Goal: Task Accomplishment & Management: Use online tool/utility

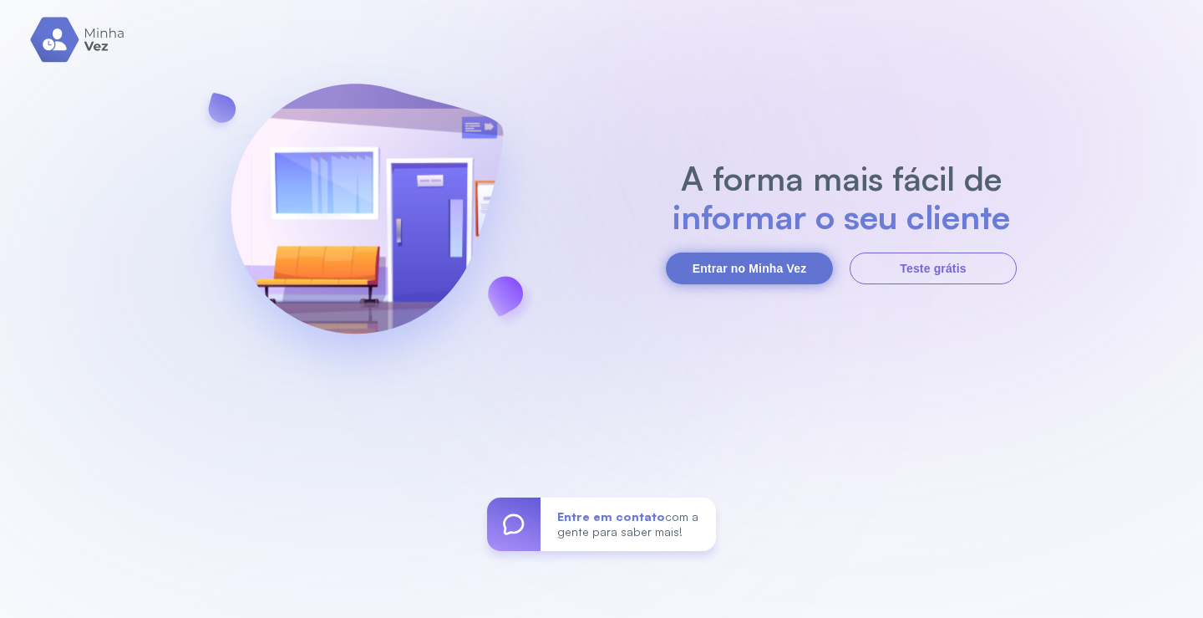
click at [750, 268] on button "Entrar no Minha Vez" at bounding box center [749, 268] width 167 height 32
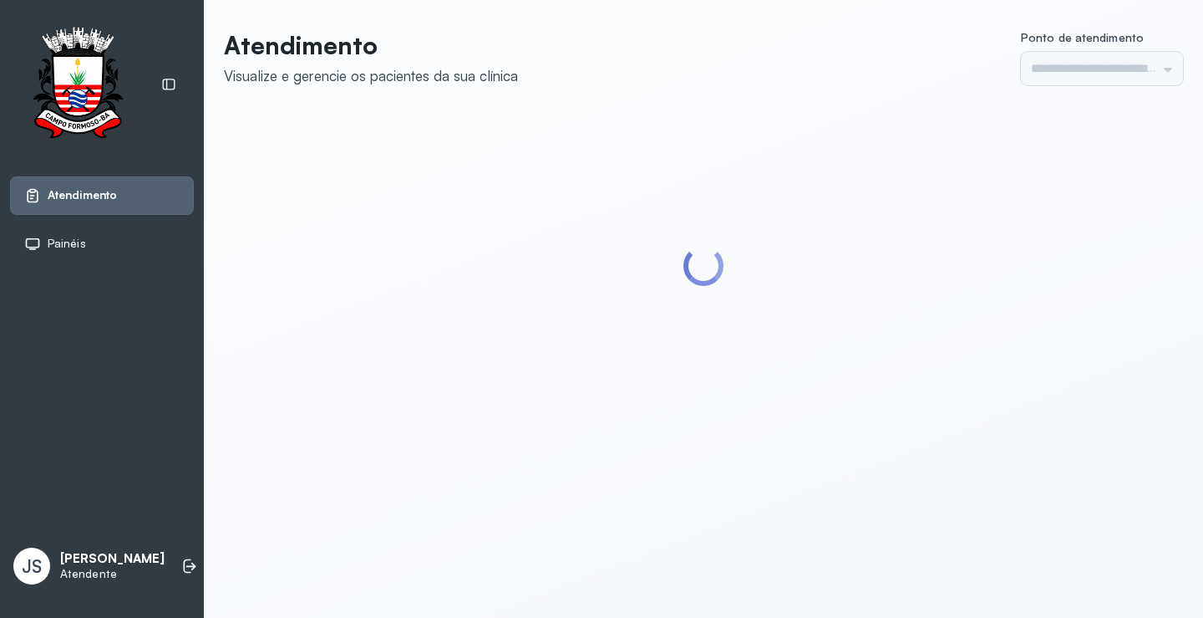
type input "*********"
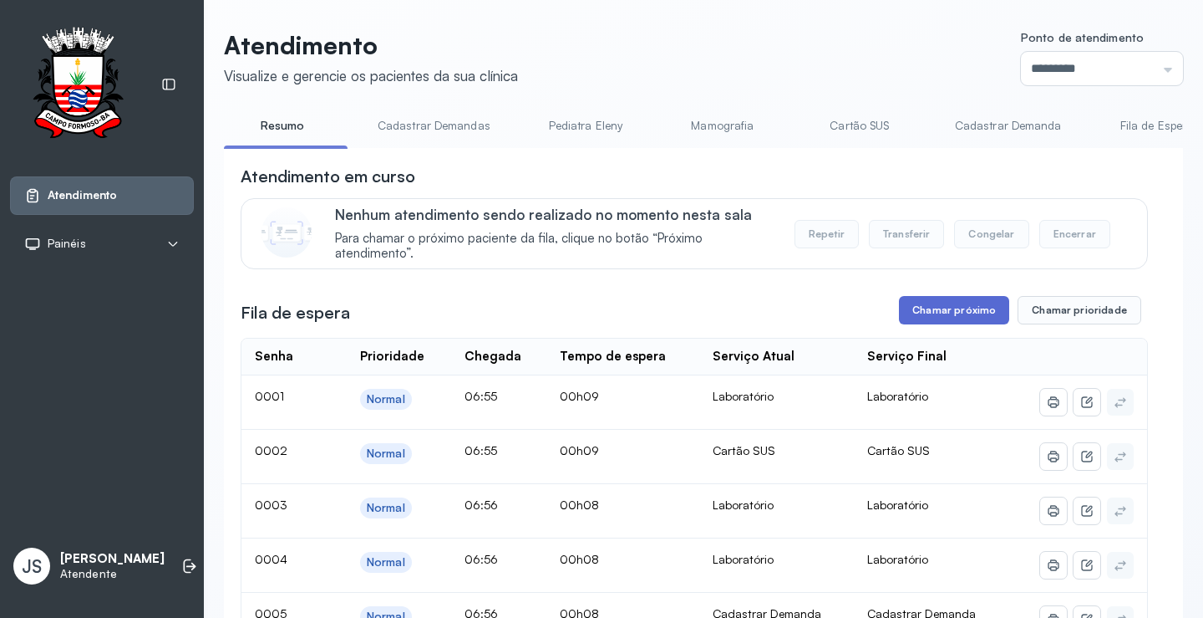
click at [961, 305] on button "Chamar próximo" at bounding box center [954, 310] width 110 height 28
click at [939, 310] on button "Chamar próximo" at bounding box center [954, 310] width 110 height 28
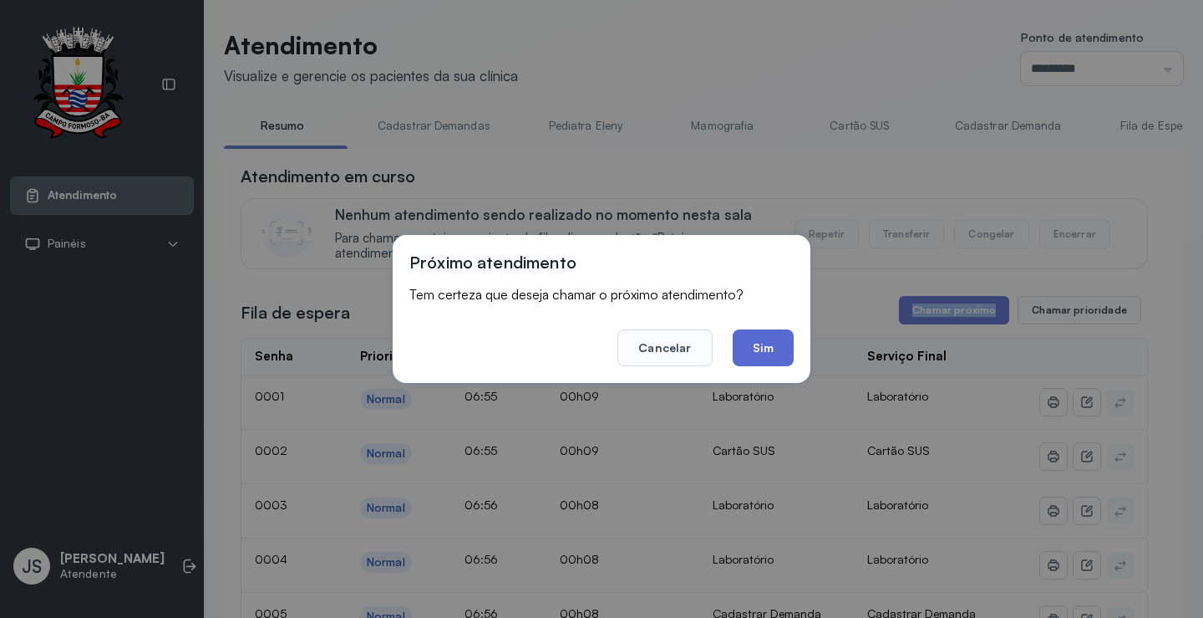
click at [767, 338] on button "Sim" at bounding box center [763, 347] width 61 height 37
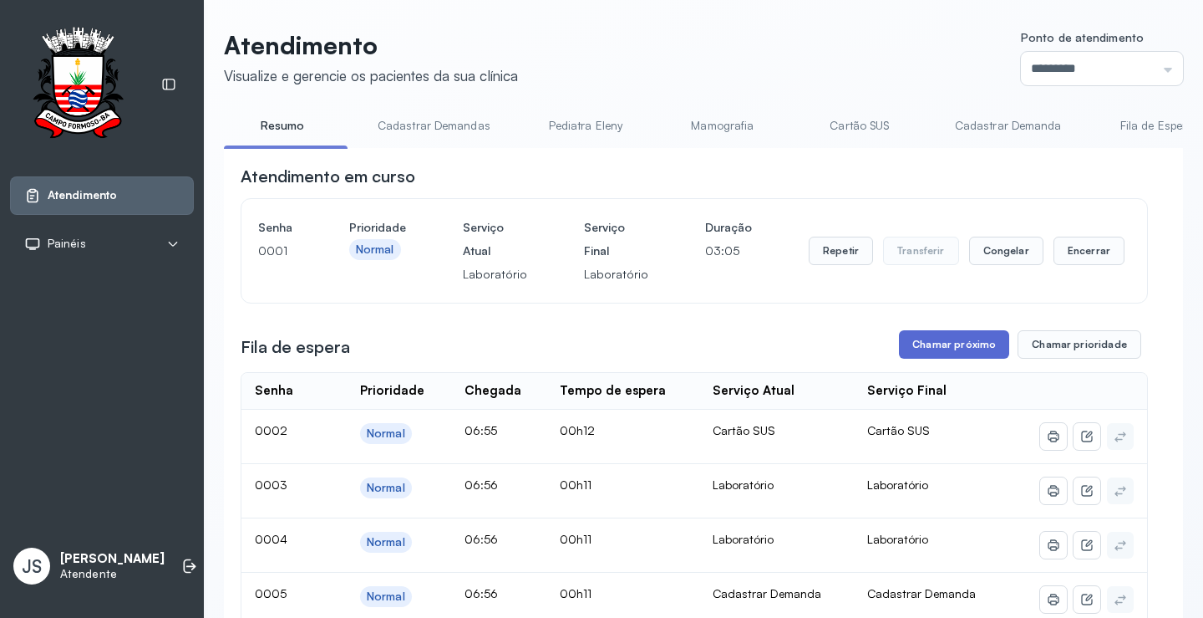
click at [963, 348] on button "Chamar próximo" at bounding box center [954, 344] width 110 height 28
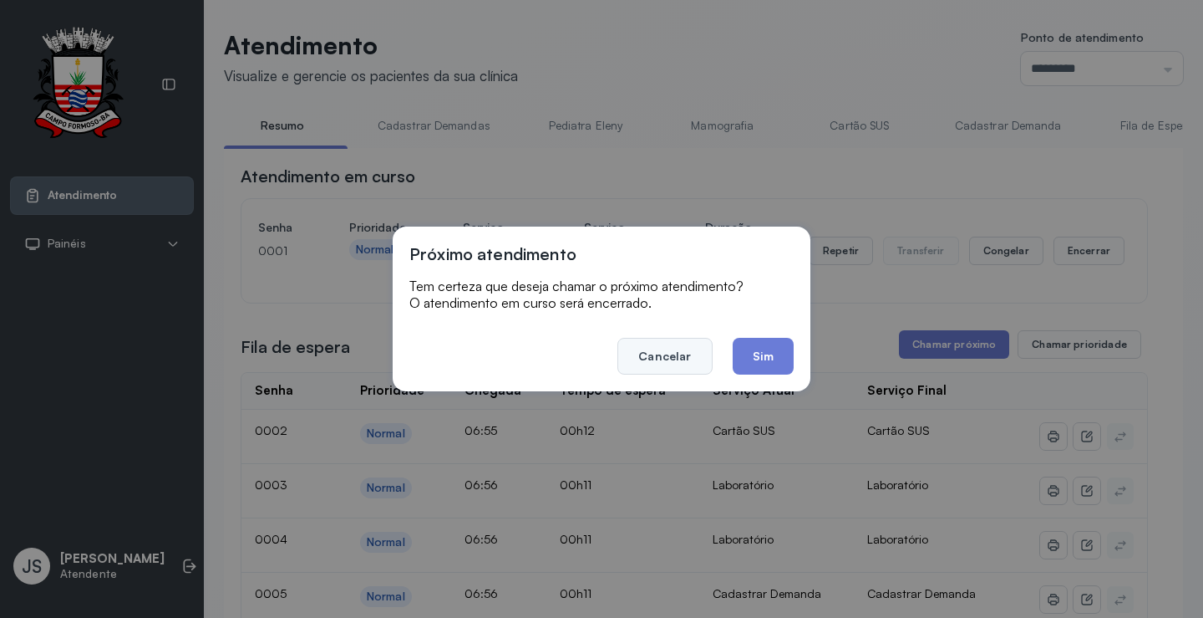
click at [669, 358] on button "Cancelar" at bounding box center [665, 356] width 94 height 37
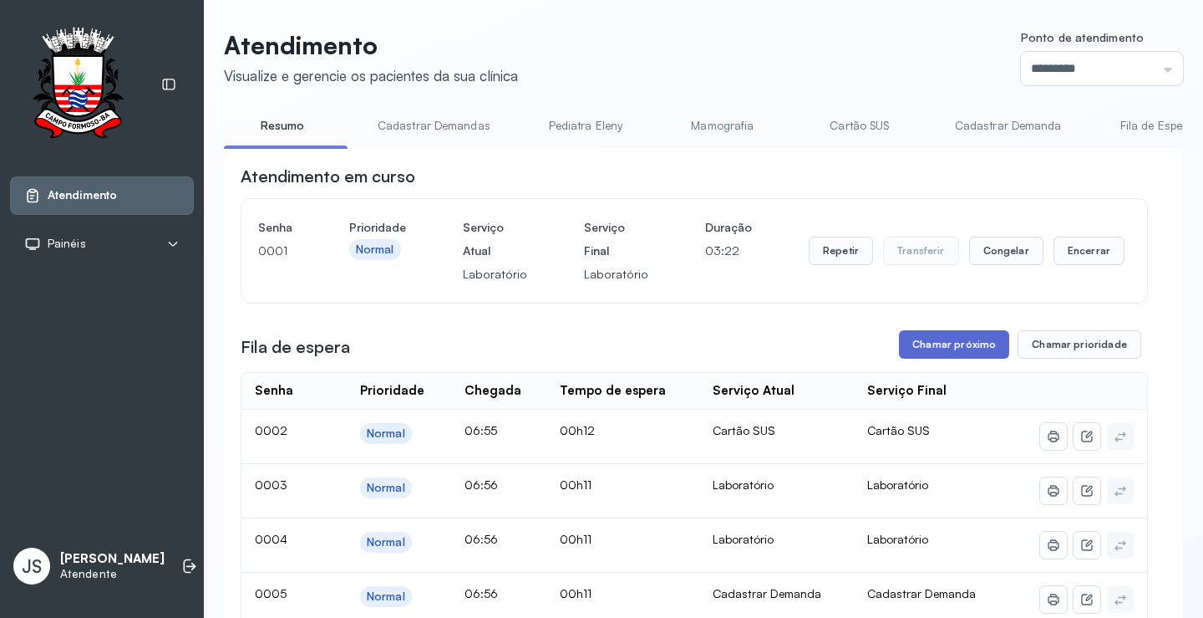
click at [966, 345] on button "Chamar próximo" at bounding box center [954, 344] width 110 height 28
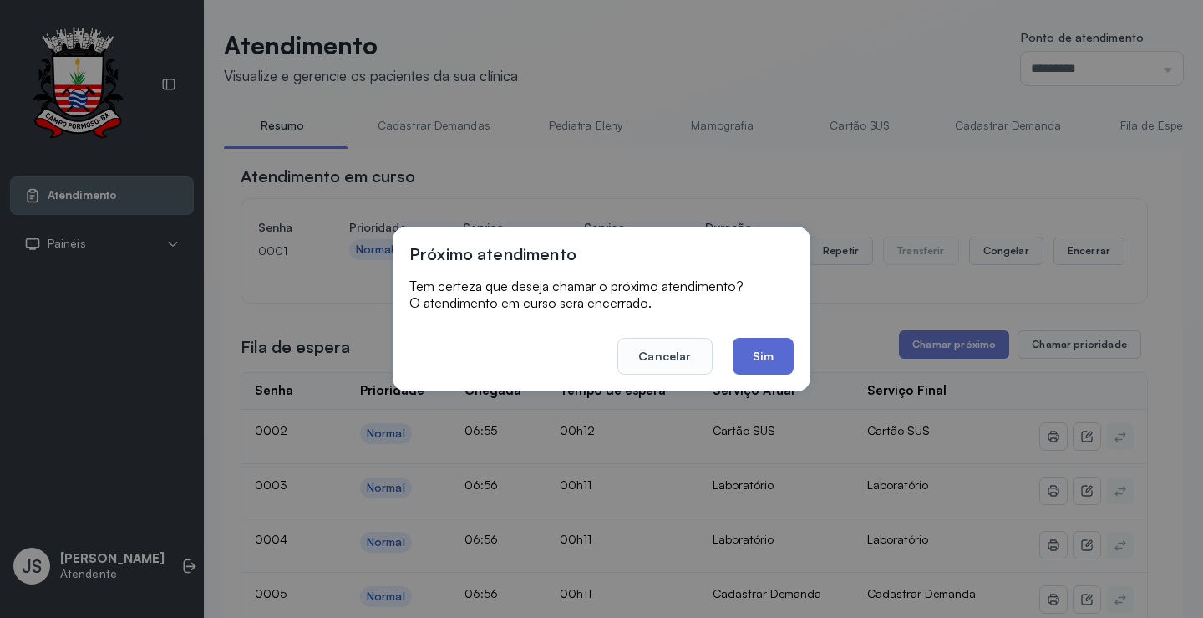
click at [771, 357] on button "Sim" at bounding box center [763, 356] width 61 height 37
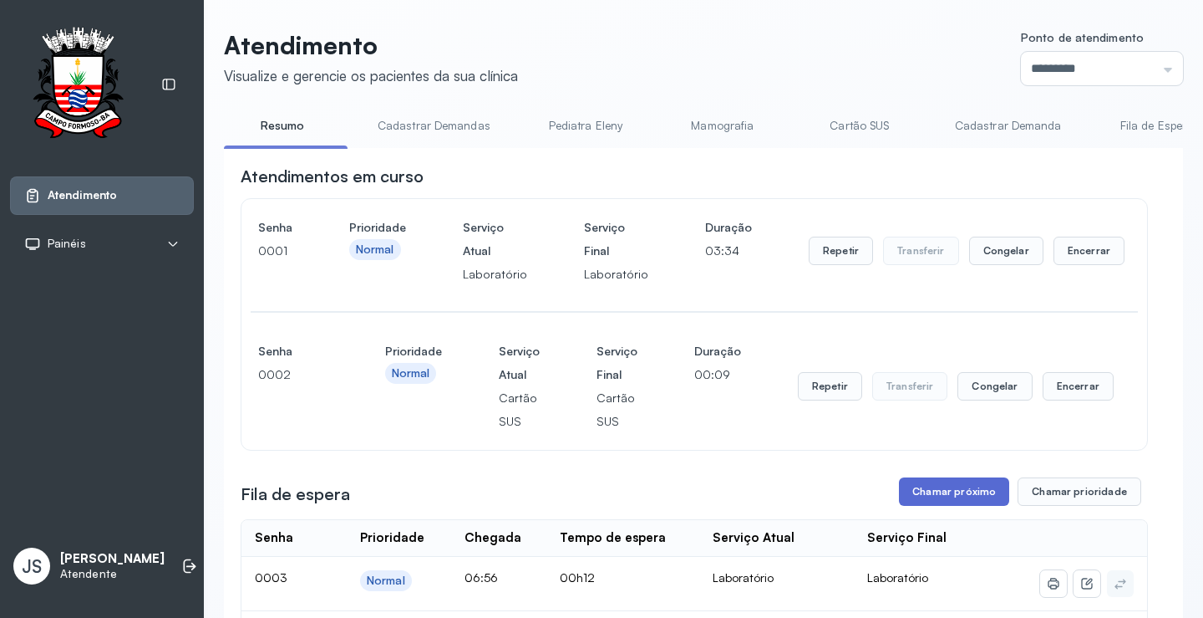
click at [950, 484] on button "Chamar próximo" at bounding box center [954, 491] width 110 height 28
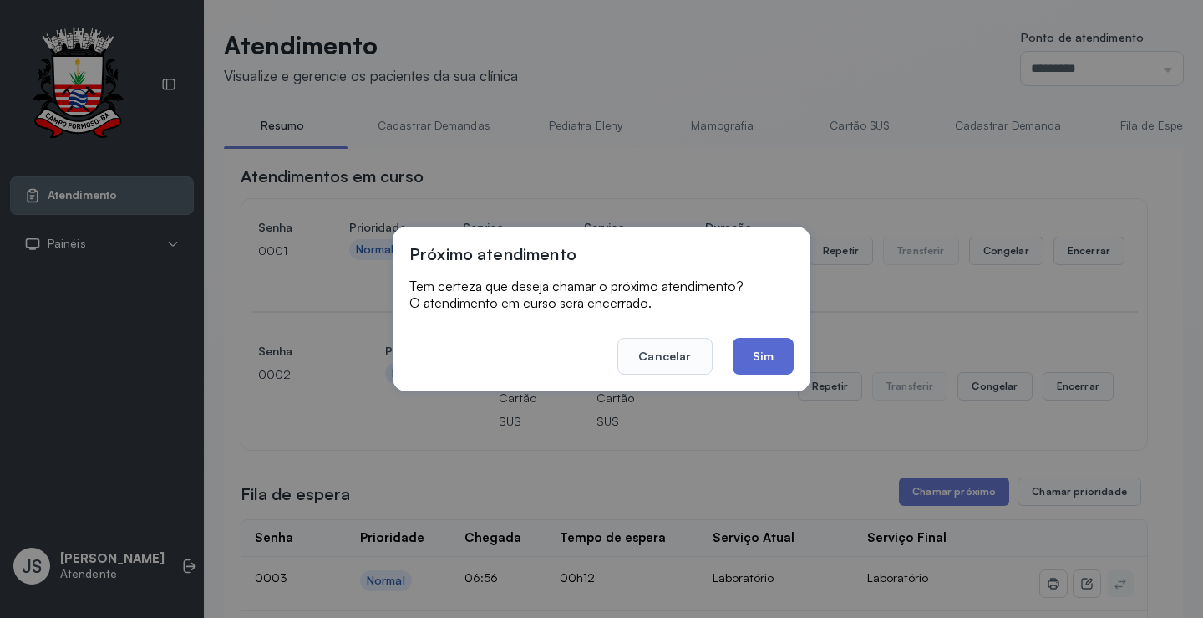
click at [768, 358] on button "Sim" at bounding box center [763, 356] width 61 height 37
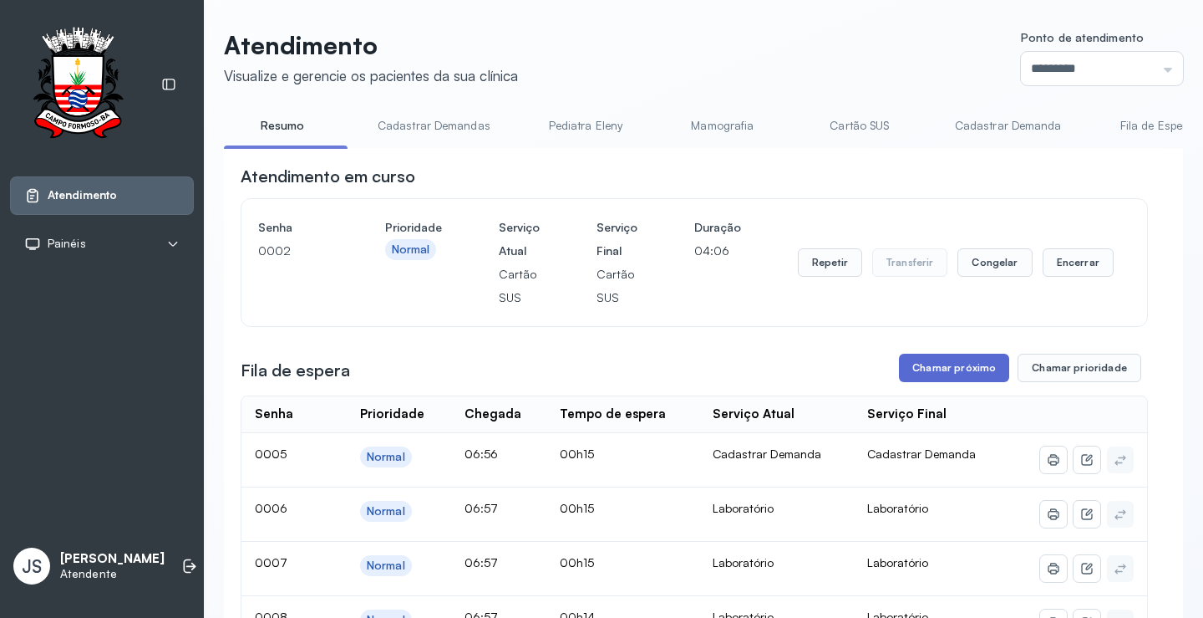
click at [933, 374] on button "Chamar próximo" at bounding box center [954, 367] width 110 height 28
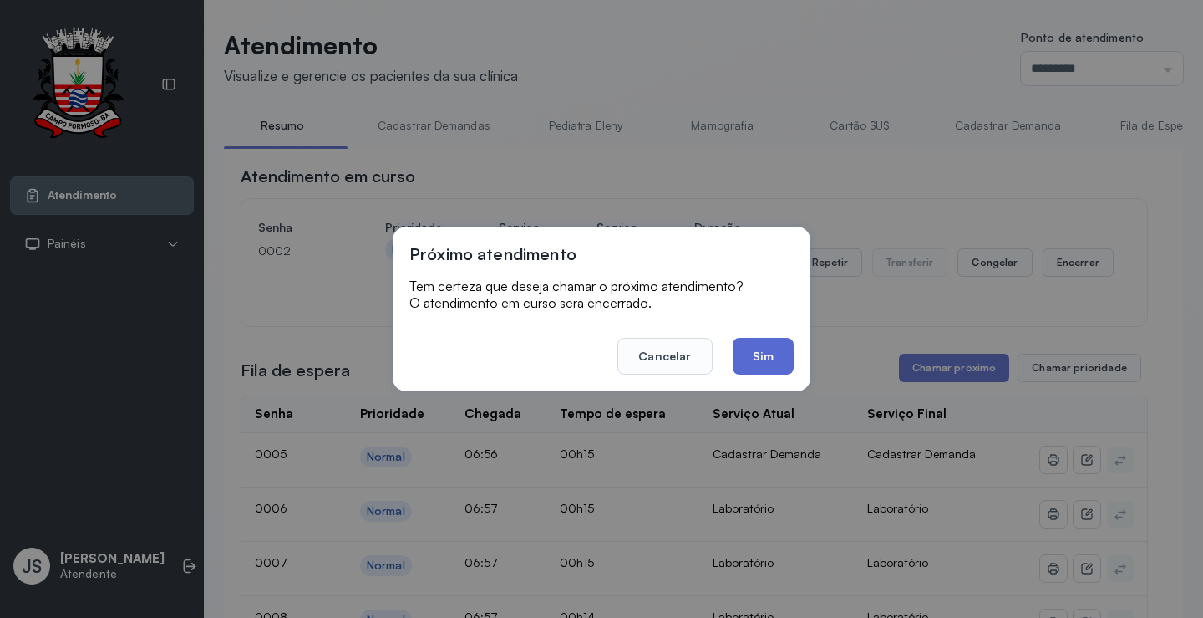
click at [766, 361] on button "Sim" at bounding box center [763, 356] width 61 height 37
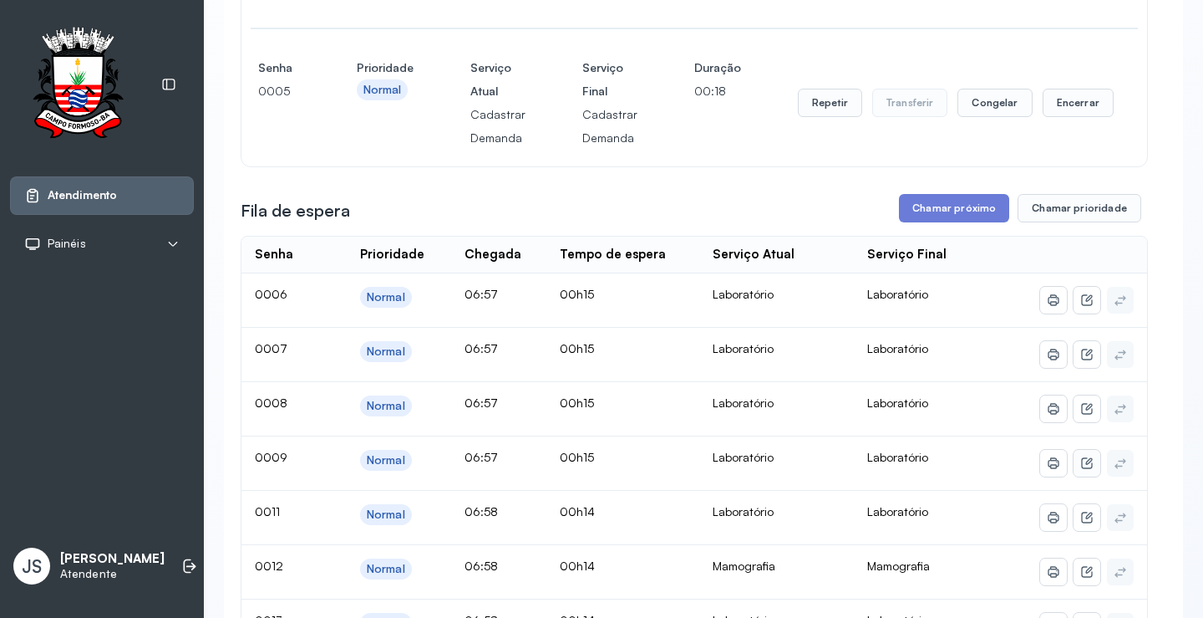
scroll to position [334, 0]
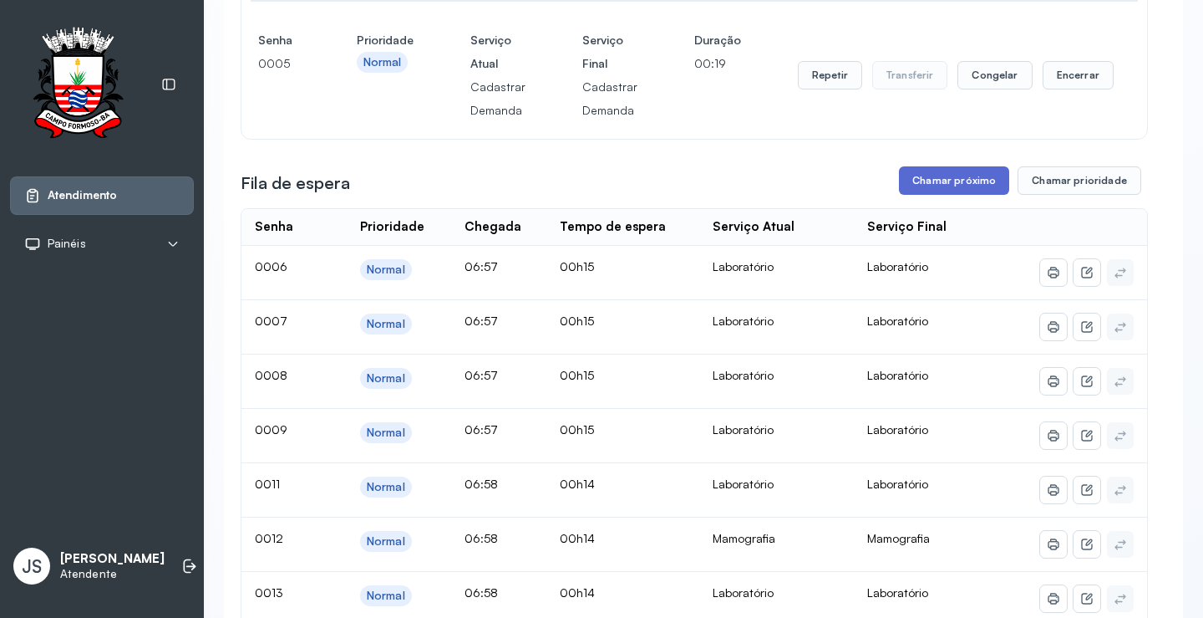
click at [933, 181] on button "Chamar próximo" at bounding box center [954, 180] width 110 height 28
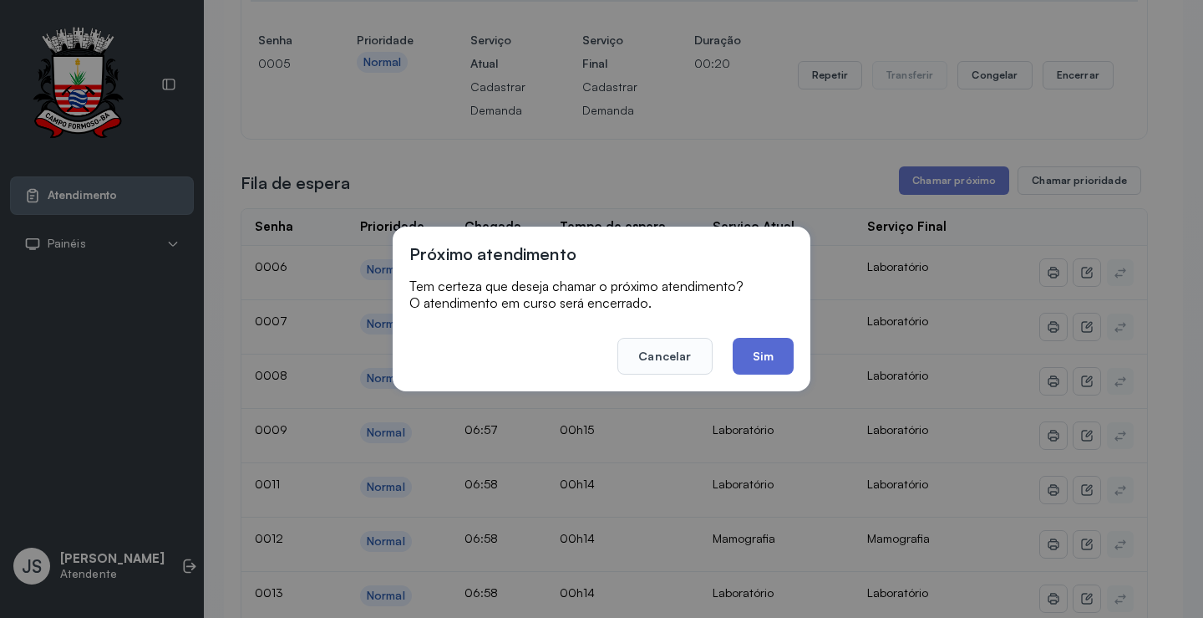
click at [772, 363] on button "Sim" at bounding box center [763, 356] width 61 height 37
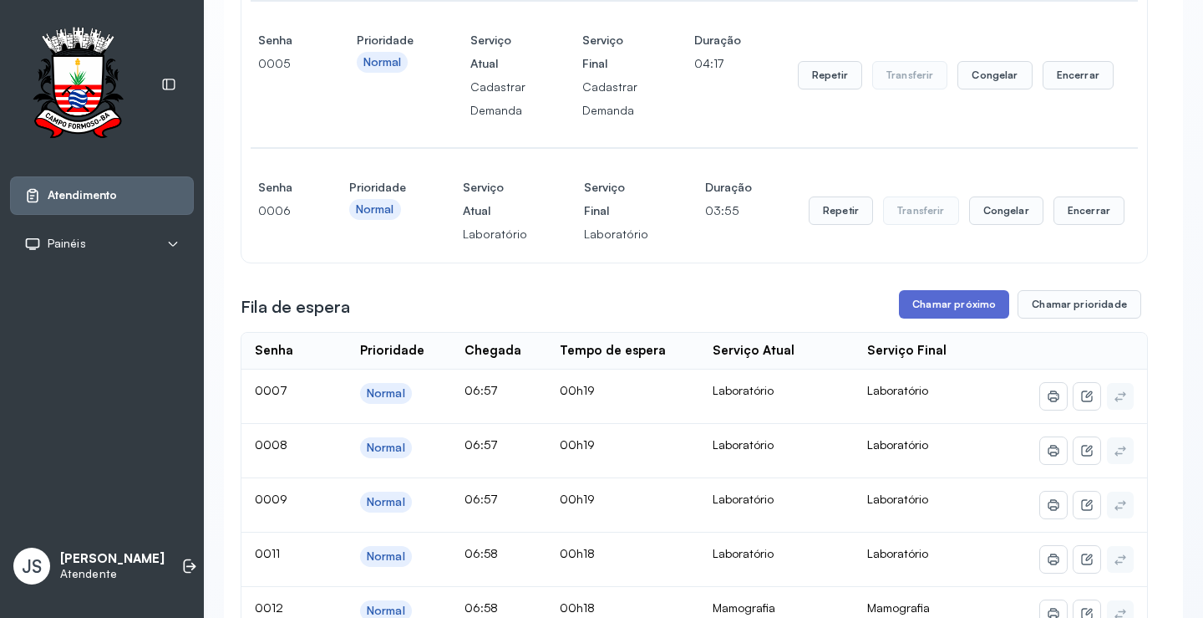
click at [943, 314] on button "Chamar próximo" at bounding box center [954, 304] width 110 height 28
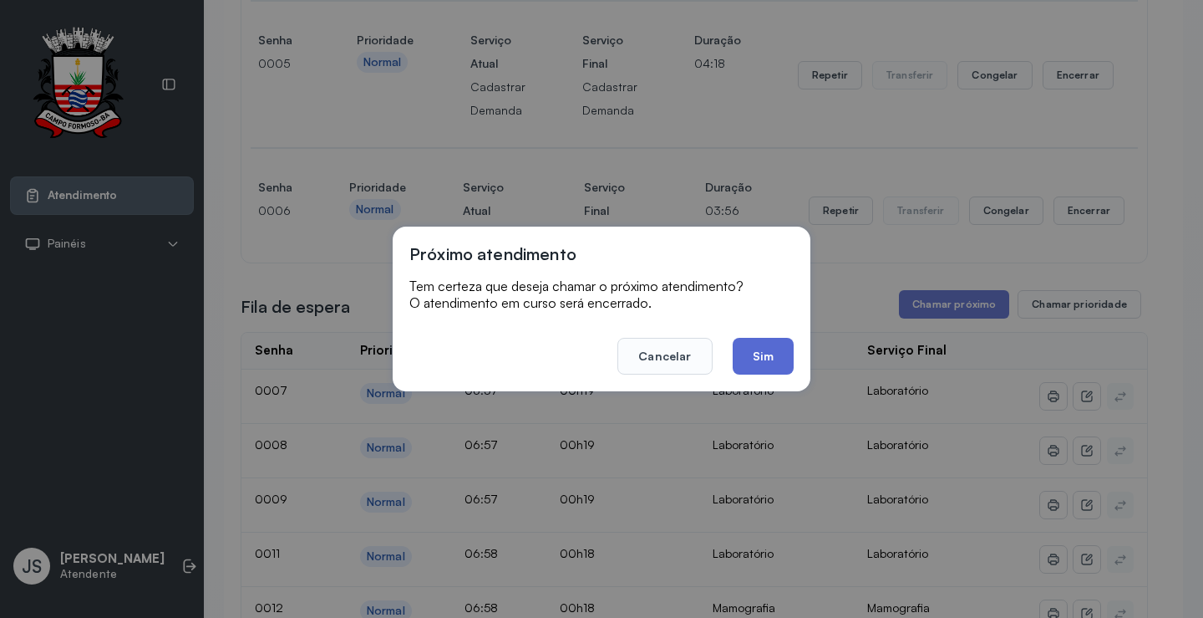
click at [778, 358] on button "Sim" at bounding box center [763, 356] width 61 height 37
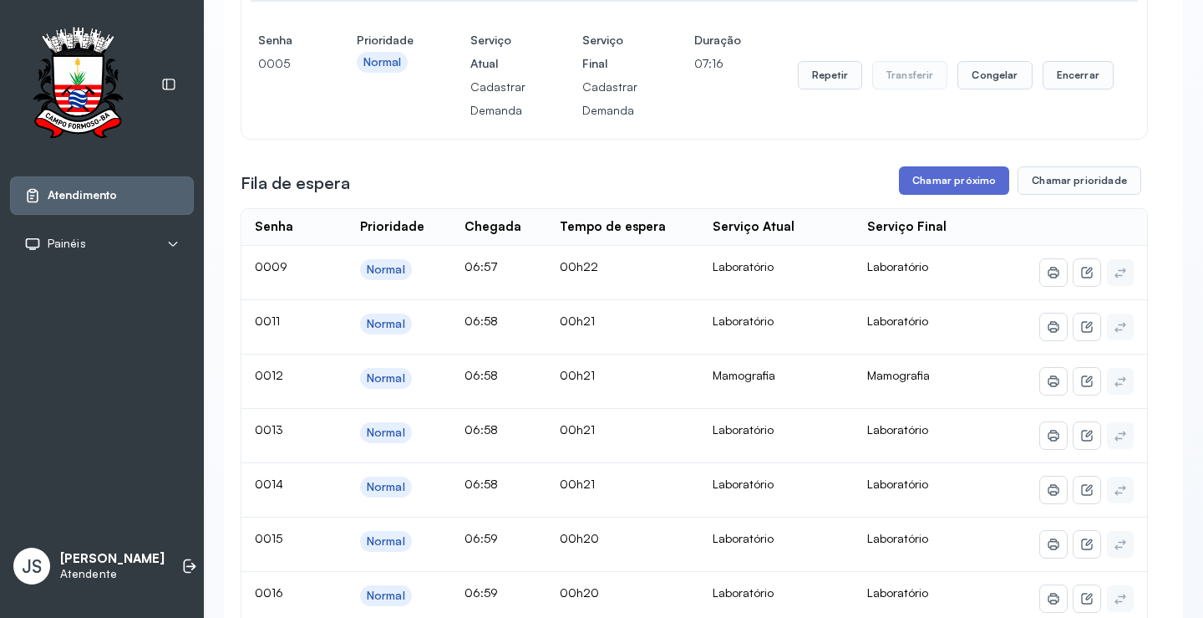
click at [973, 186] on button "Chamar próximo" at bounding box center [954, 180] width 110 height 28
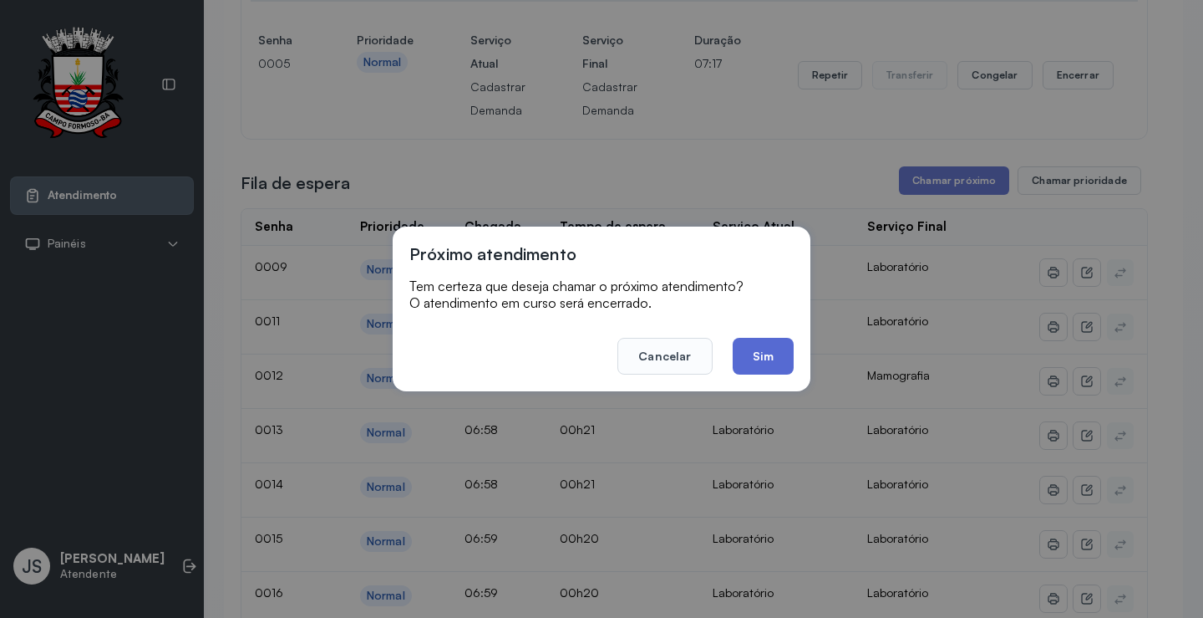
click at [761, 350] on button "Sim" at bounding box center [763, 356] width 61 height 37
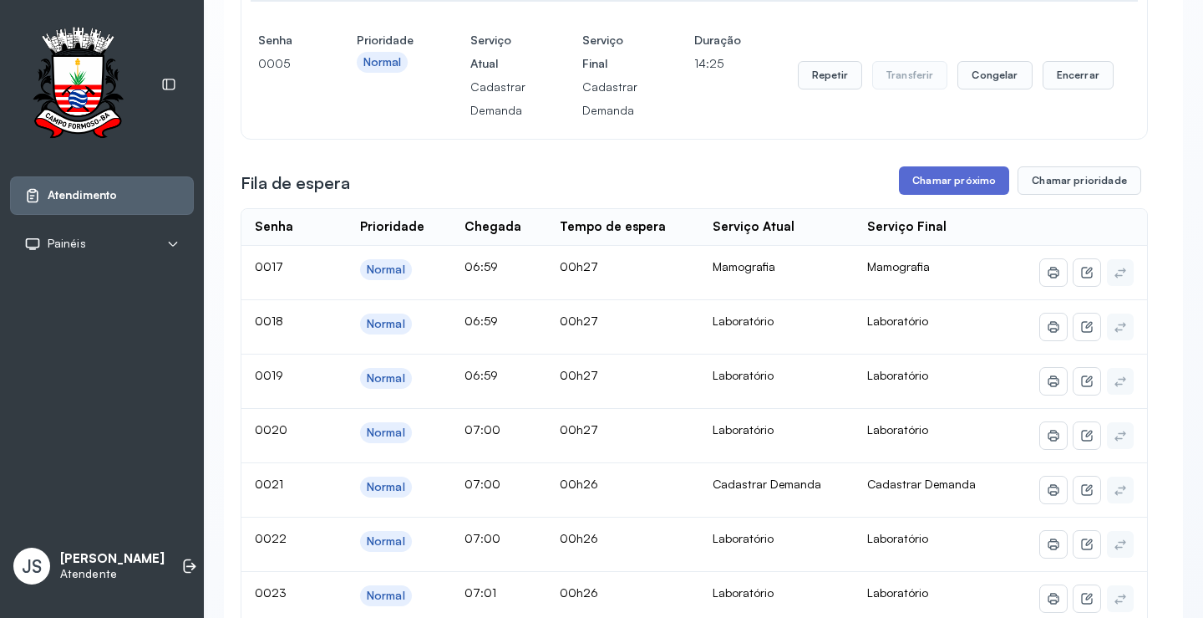
click at [949, 186] on button "Chamar próximo" at bounding box center [954, 180] width 110 height 28
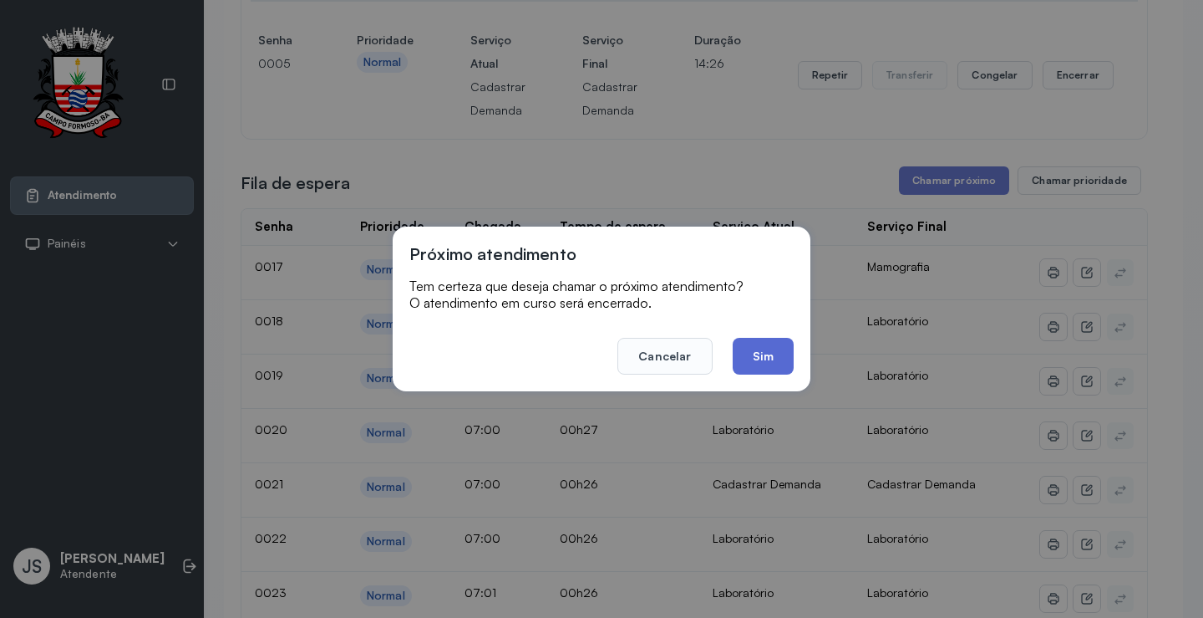
click at [773, 358] on button "Sim" at bounding box center [763, 356] width 61 height 37
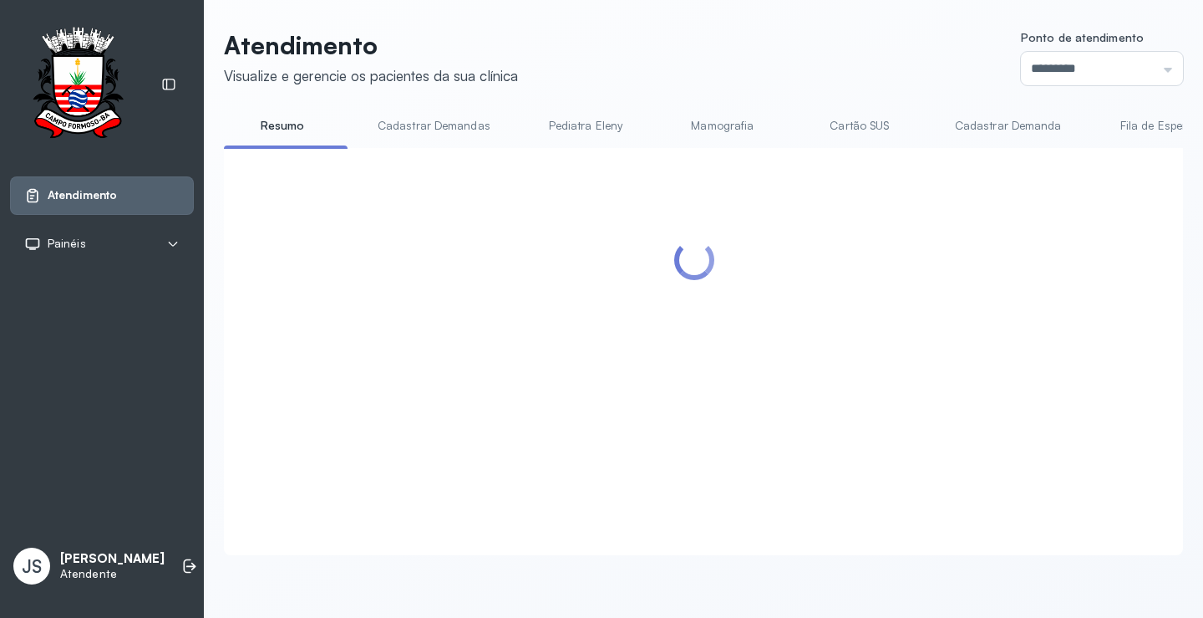
scroll to position [0, 0]
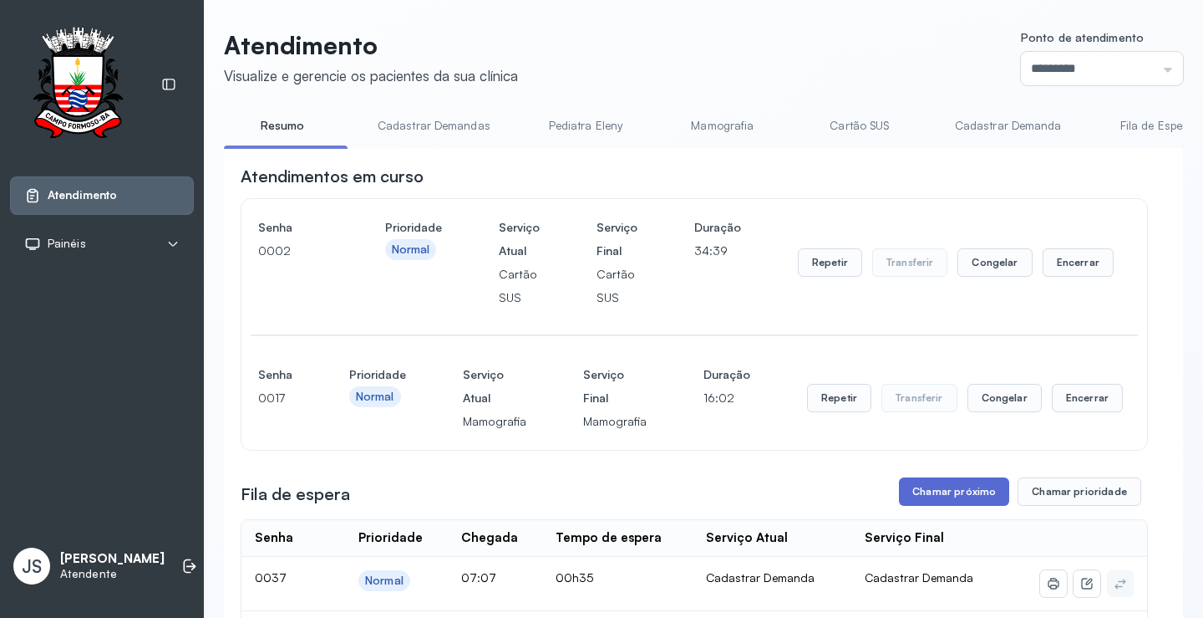
click at [977, 492] on button "Chamar próximo" at bounding box center [954, 491] width 110 height 28
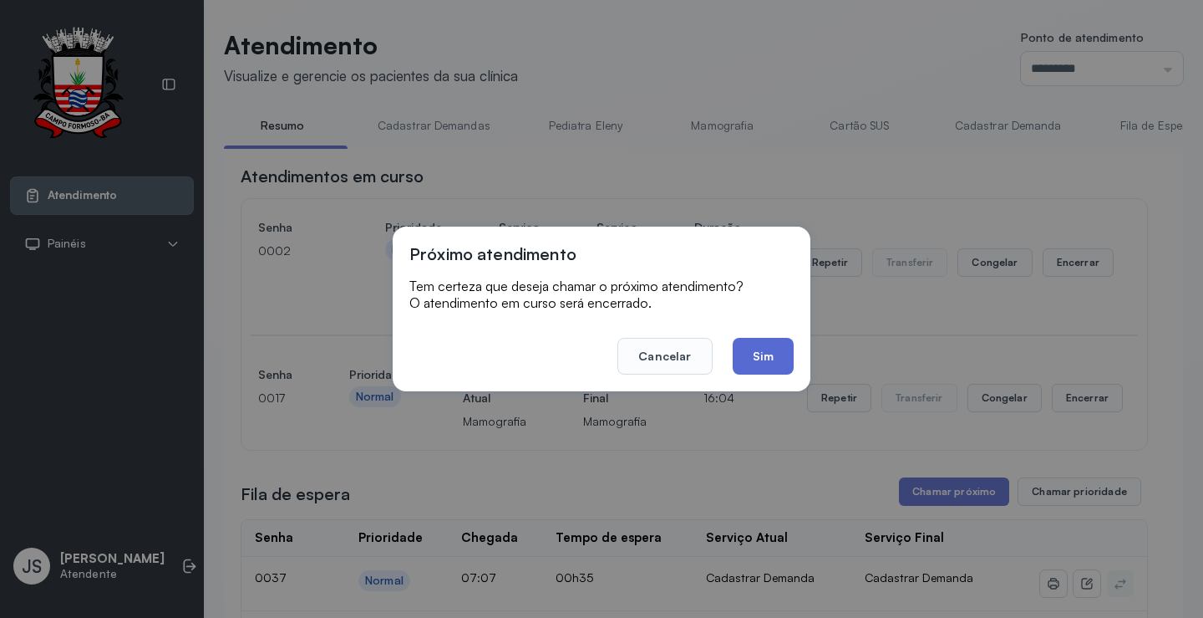
click at [759, 351] on button "Sim" at bounding box center [763, 356] width 61 height 37
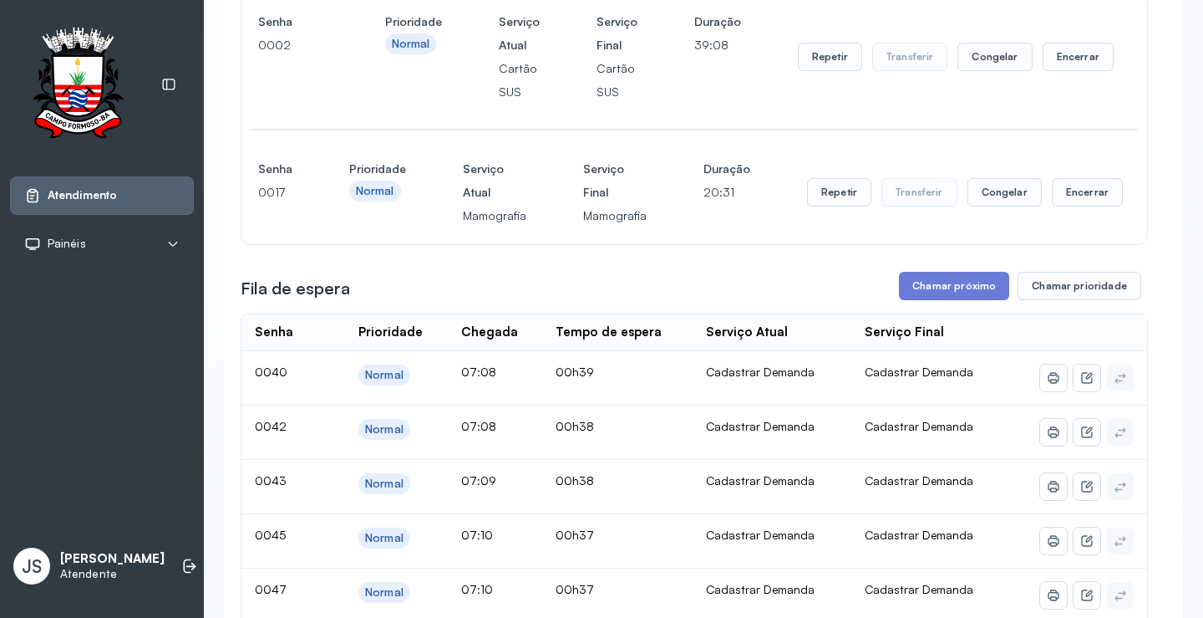
scroll to position [334, 0]
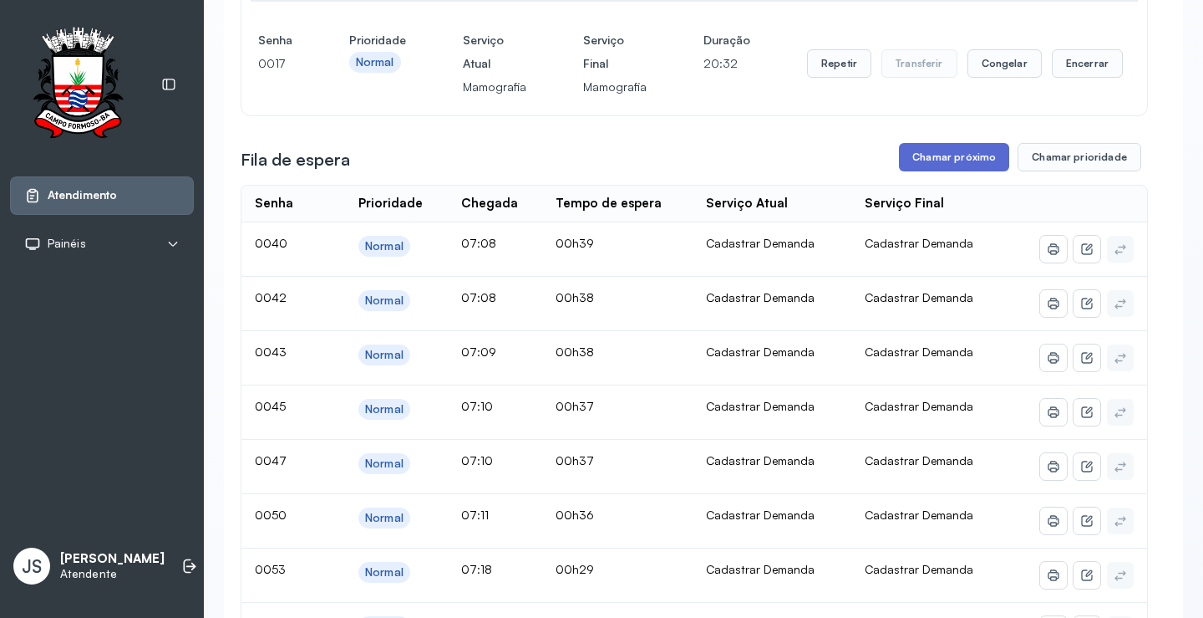
click at [966, 158] on button "Chamar próximo" at bounding box center [954, 157] width 110 height 28
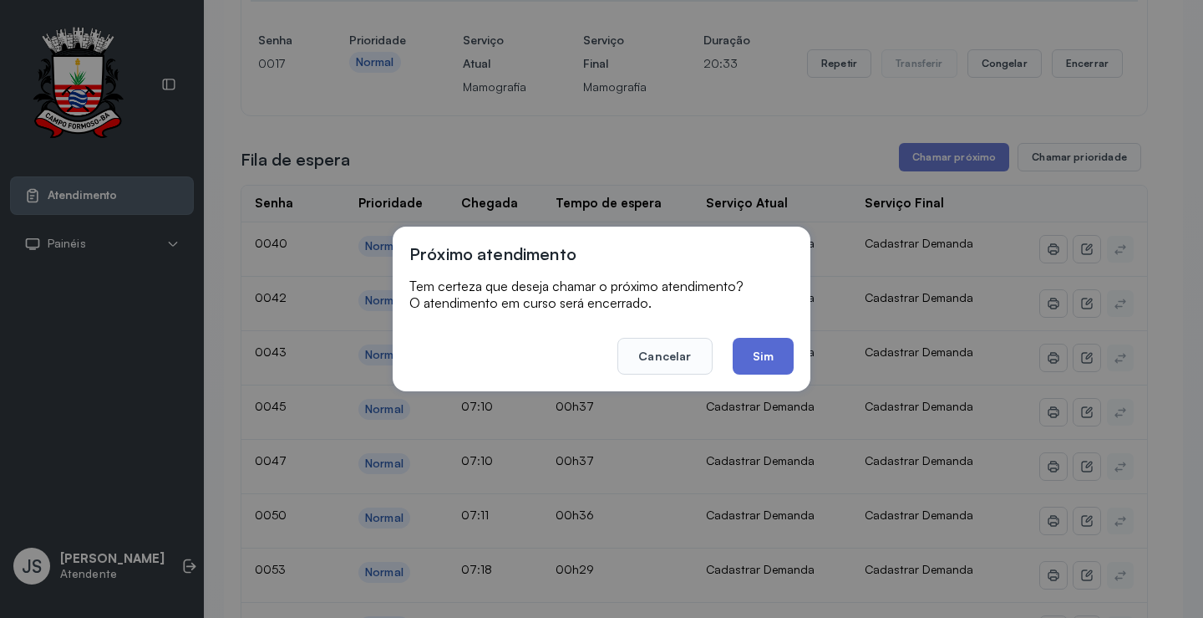
click at [767, 342] on button "Sim" at bounding box center [763, 356] width 61 height 37
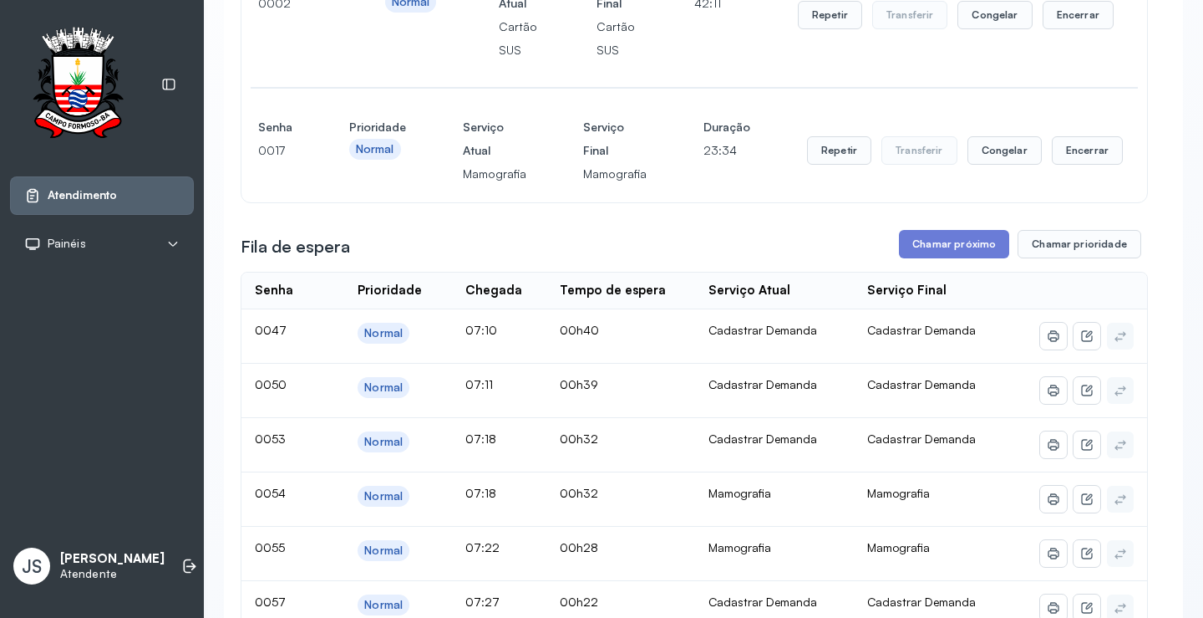
scroll to position [84, 0]
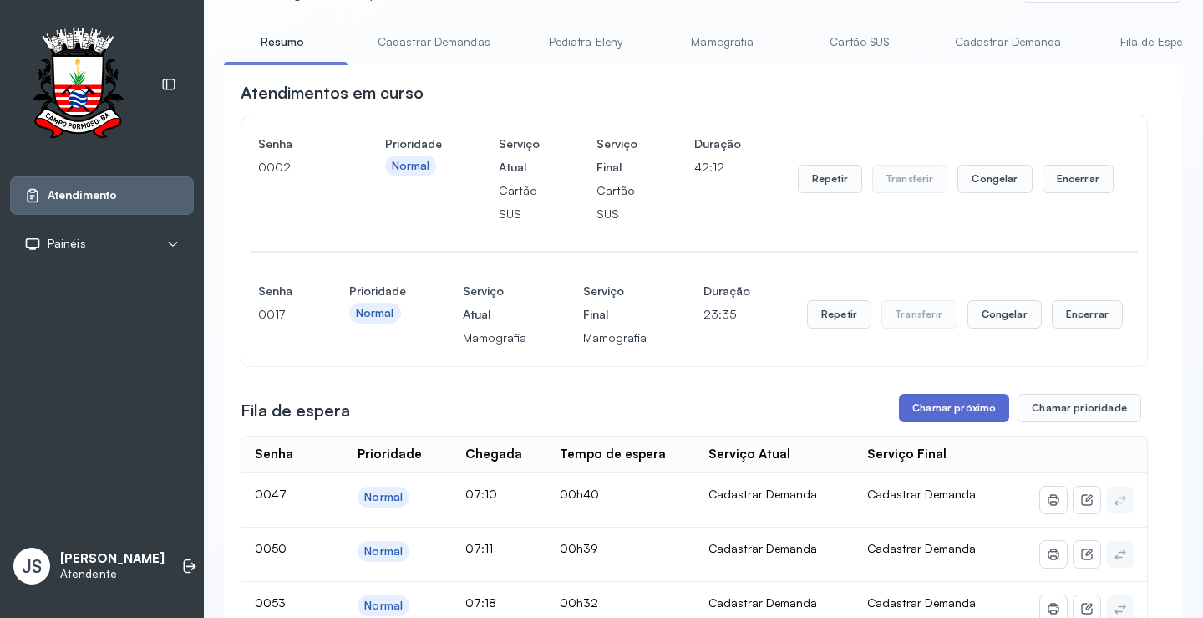
click at [933, 422] on button "Chamar próximo" at bounding box center [954, 408] width 110 height 28
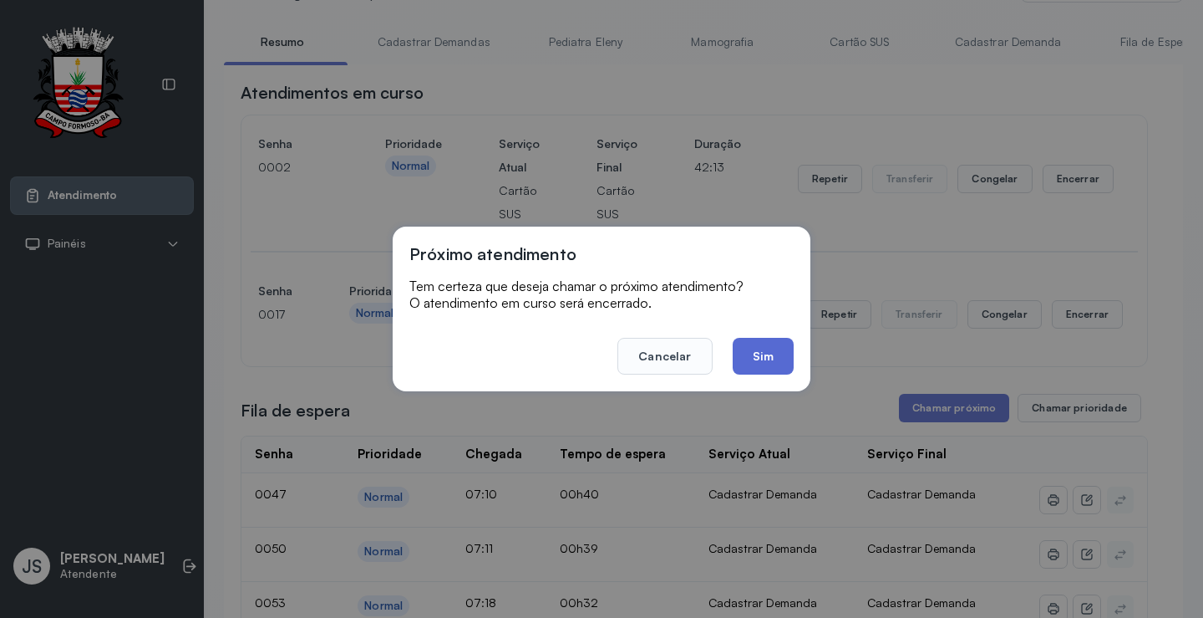
click at [779, 345] on button "Sim" at bounding box center [763, 356] width 61 height 37
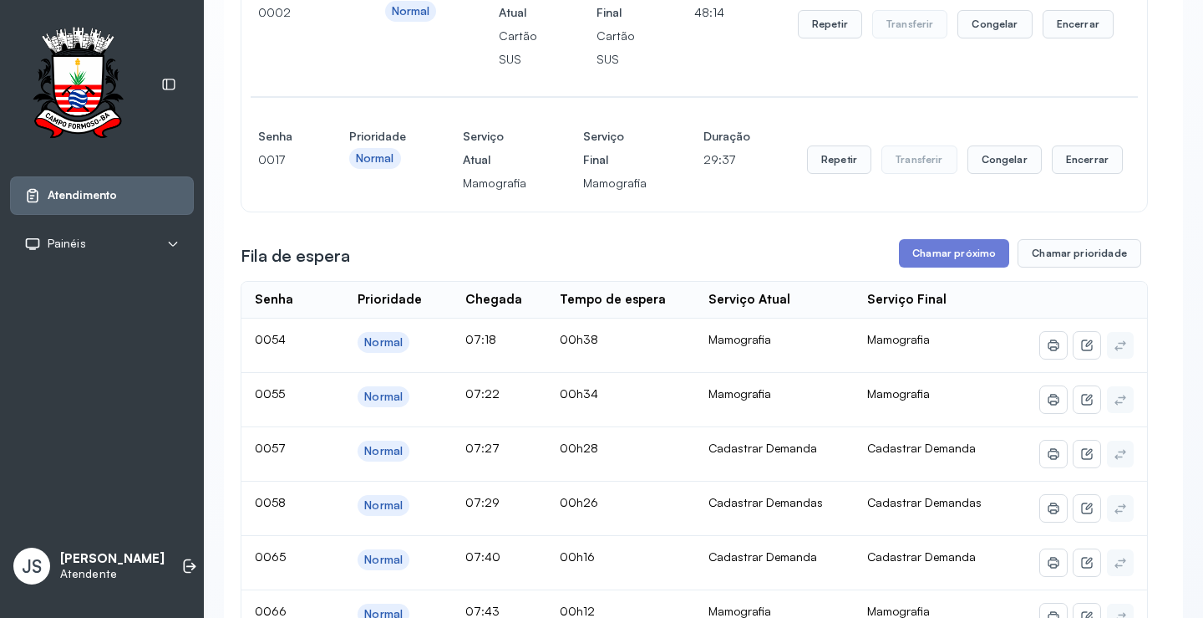
scroll to position [251, 0]
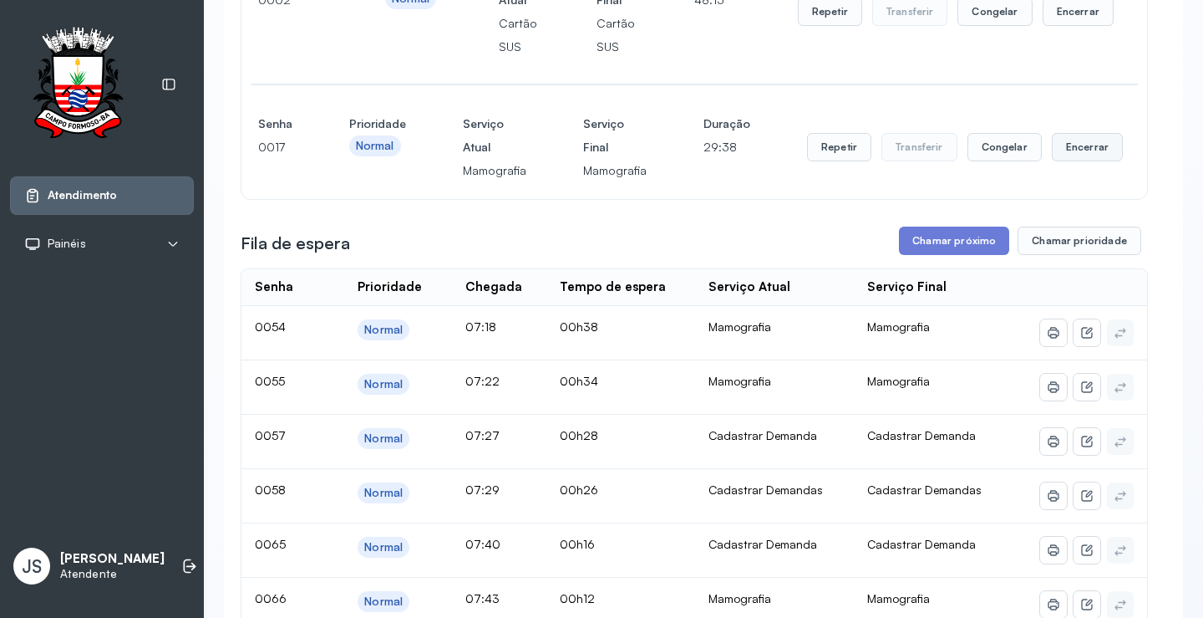
click at [1079, 154] on button "Encerrar" at bounding box center [1087, 147] width 71 height 28
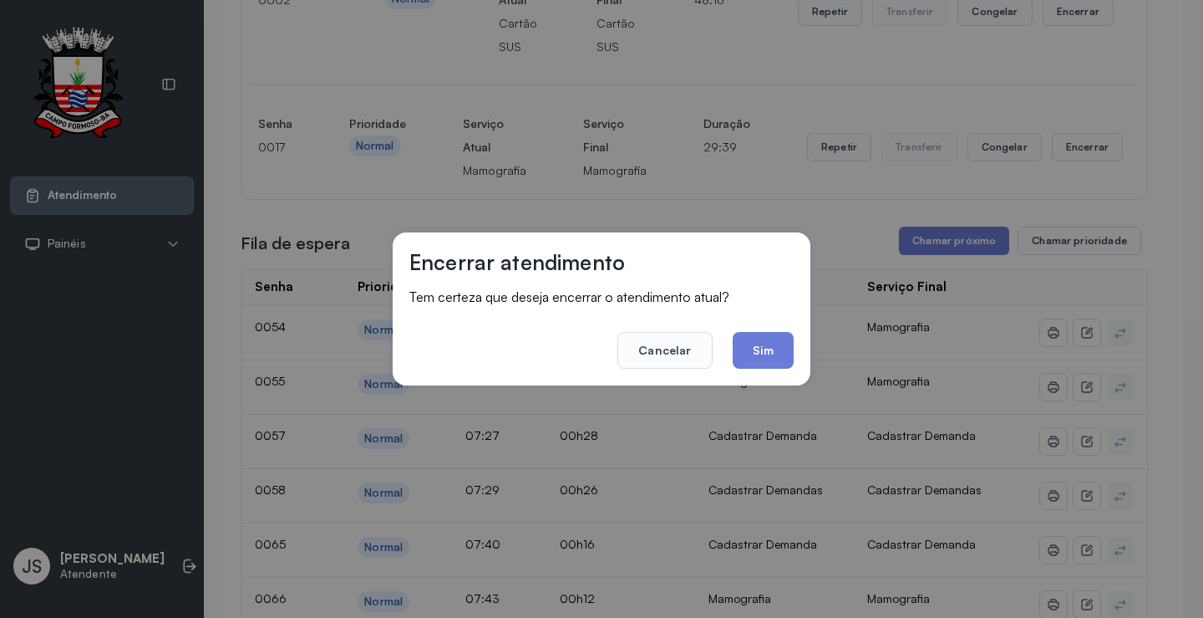
click at [795, 344] on div "Encerrar atendimento Tem certeza que deseja encerrar o atendimento atual? Cance…" at bounding box center [602, 308] width 418 height 153
click at [783, 347] on button "Sim" at bounding box center [763, 350] width 61 height 37
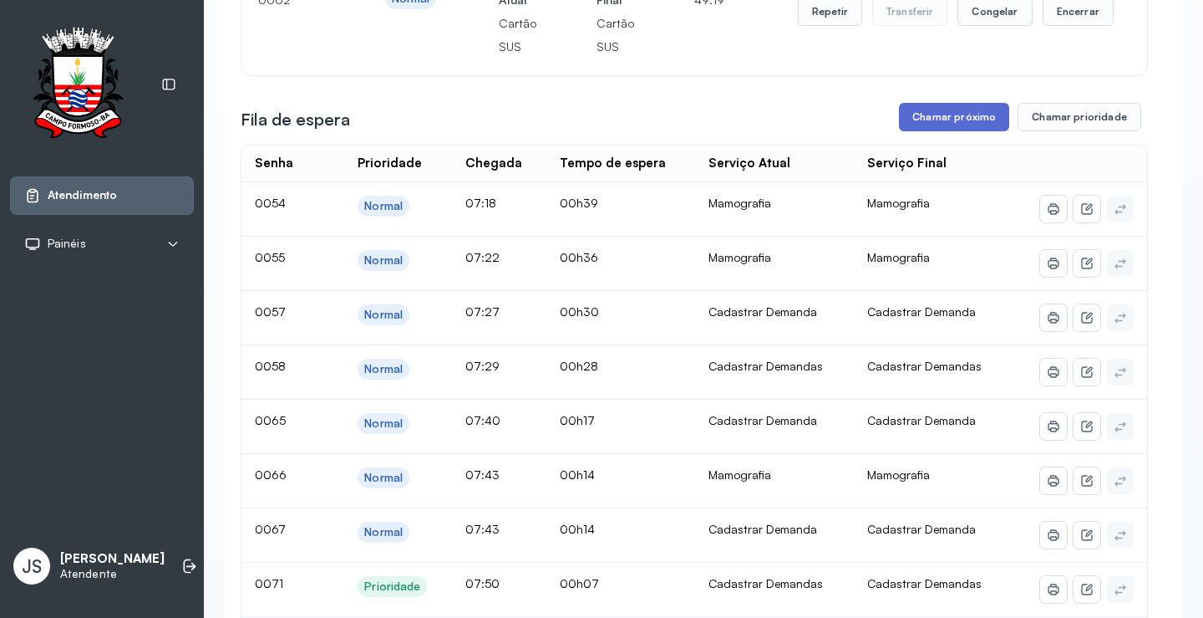
click at [956, 121] on button "Chamar próximo" at bounding box center [954, 117] width 110 height 28
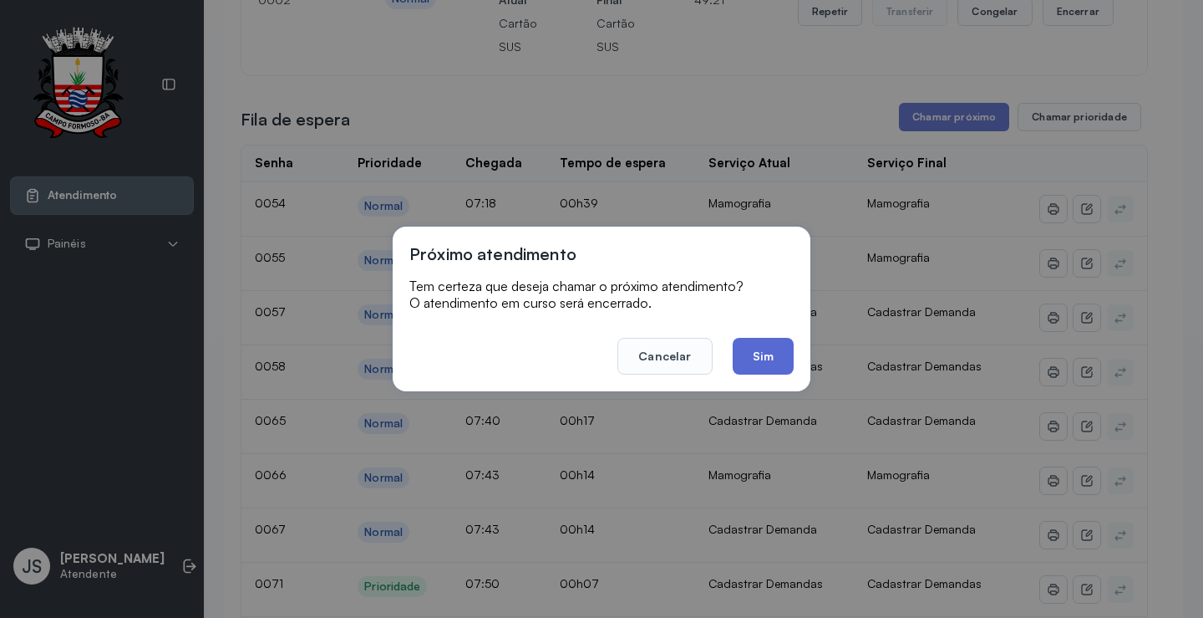
click at [756, 348] on button "Sim" at bounding box center [763, 356] width 61 height 37
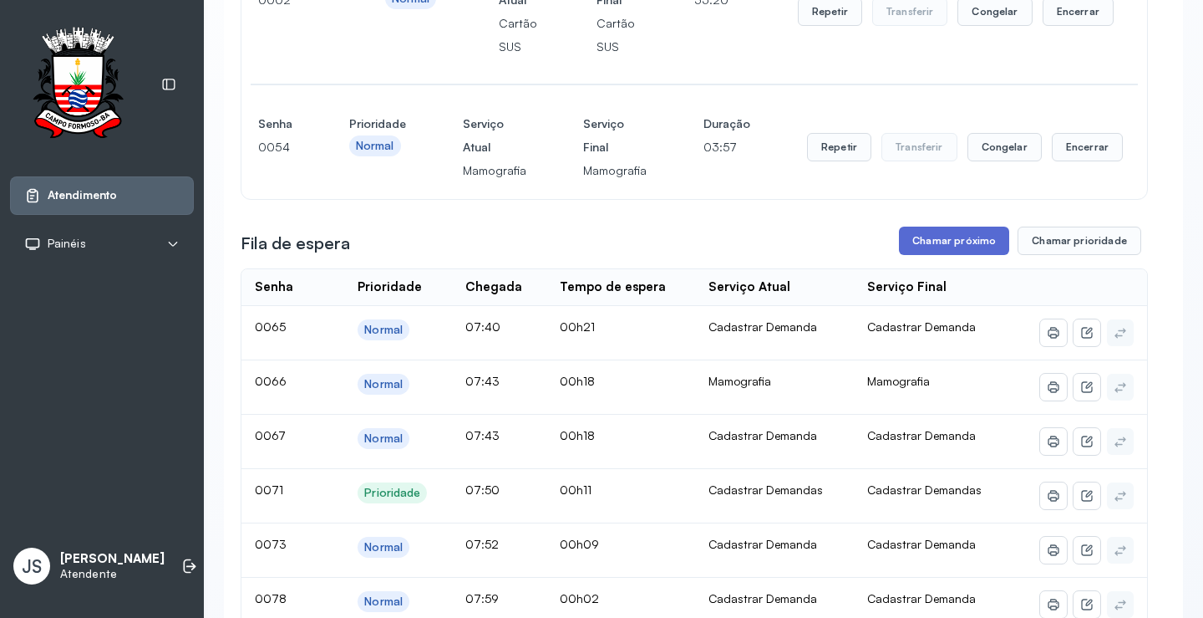
click at [934, 242] on button "Chamar próximo" at bounding box center [954, 240] width 110 height 28
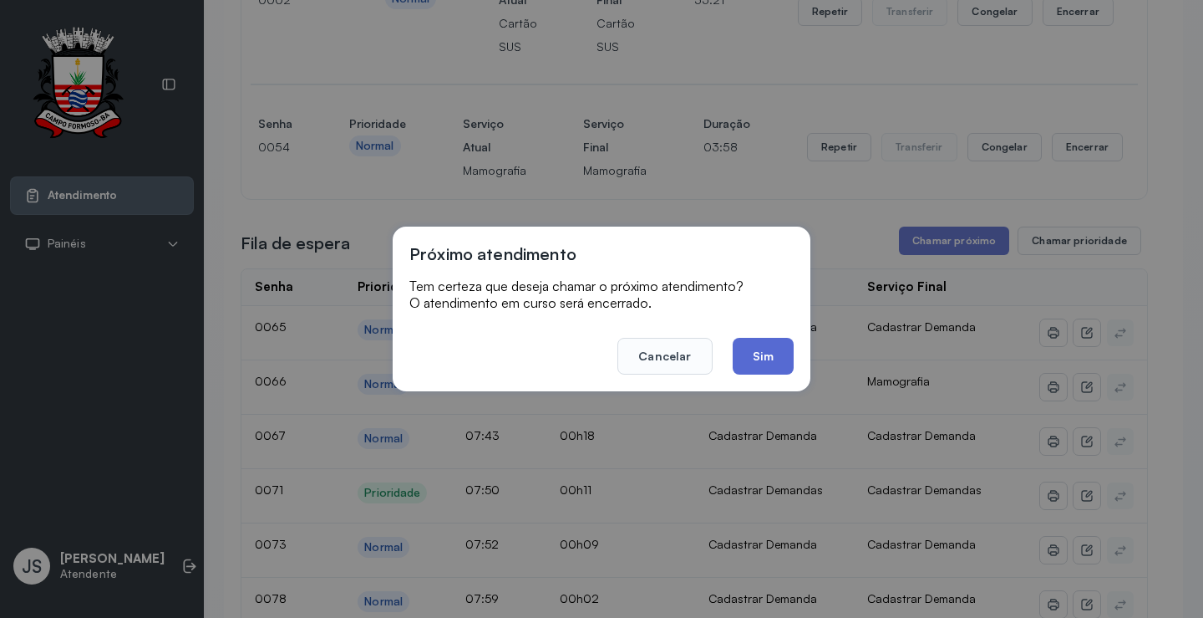
click at [770, 342] on button "Sim" at bounding box center [763, 356] width 61 height 37
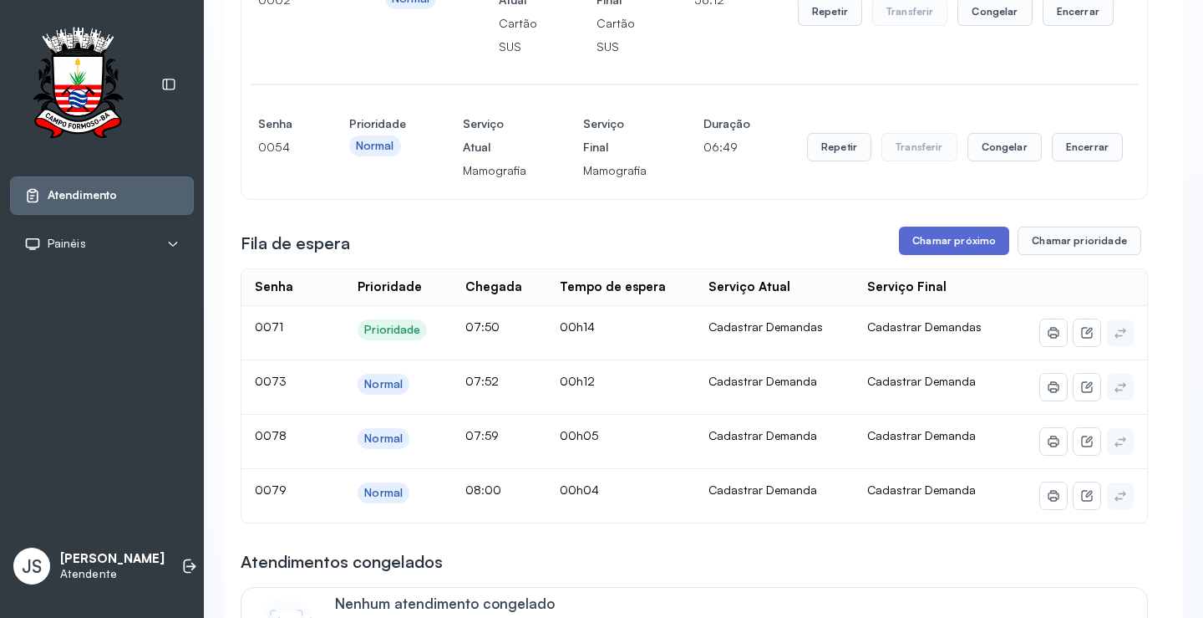
click at [961, 244] on button "Chamar próximo" at bounding box center [954, 240] width 110 height 28
click at [939, 247] on button "Chamar próximo" at bounding box center [954, 240] width 110 height 28
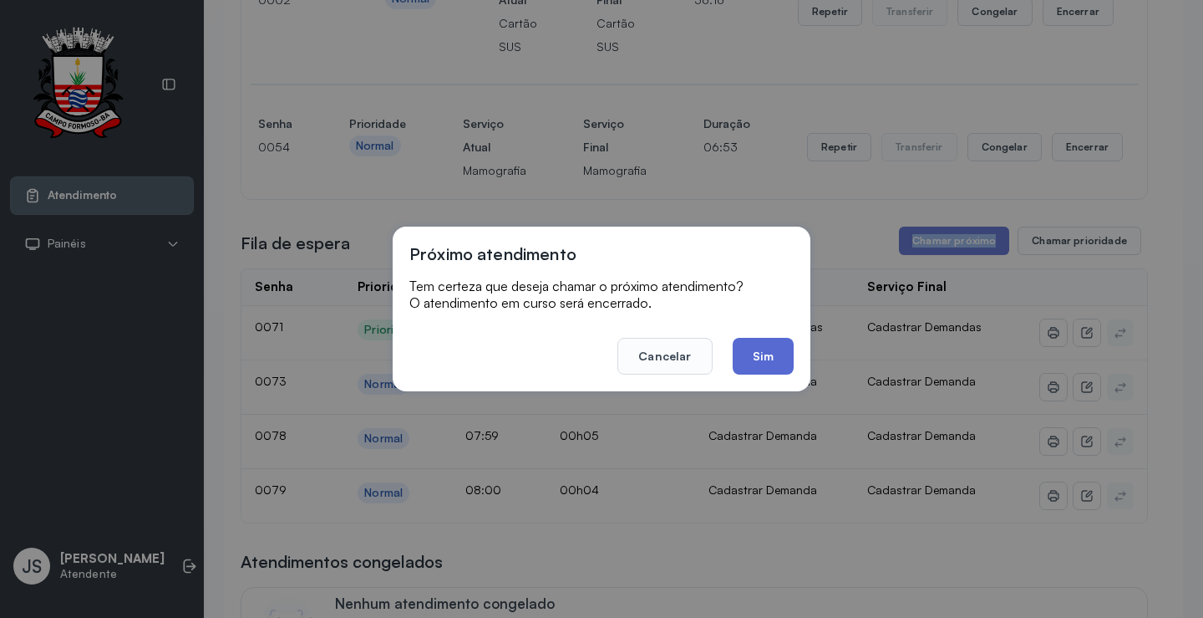
click at [775, 353] on button "Sim" at bounding box center [763, 356] width 61 height 37
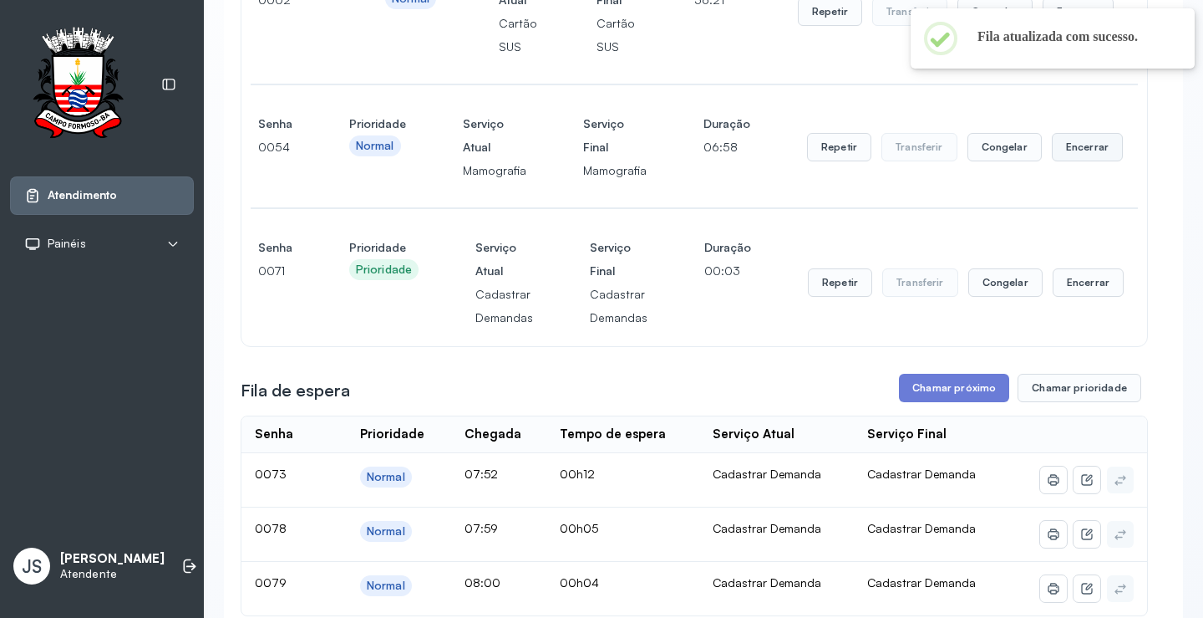
click at [1085, 153] on button "Encerrar" at bounding box center [1087, 147] width 71 height 28
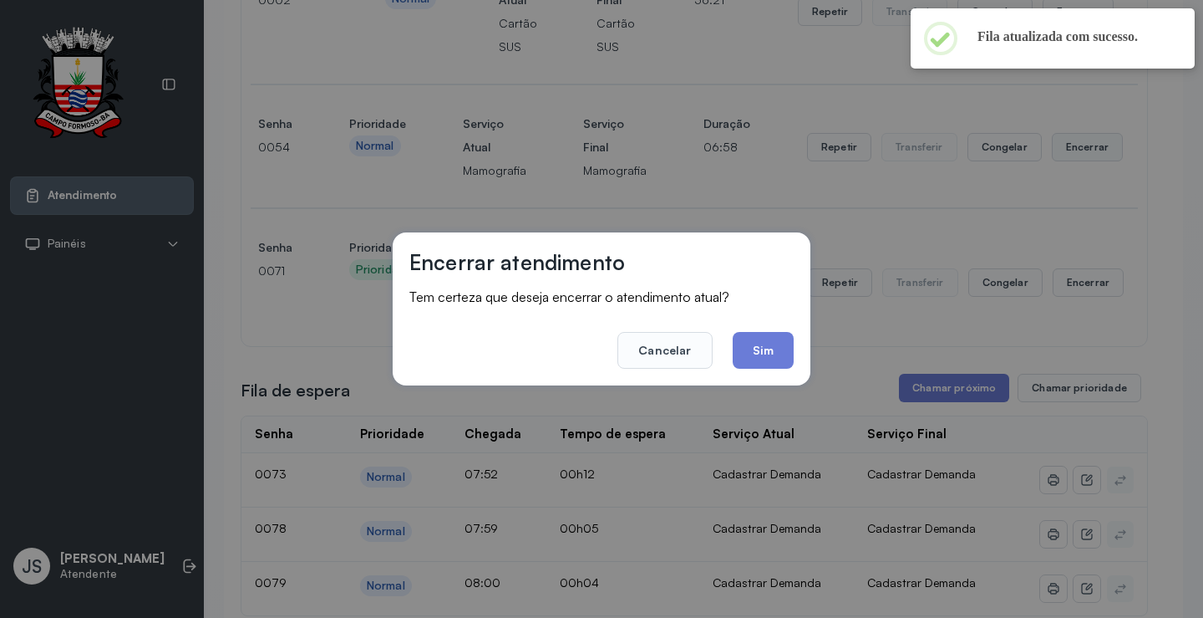
click at [1085, 153] on div "Encerrar atendimento Tem certeza que deseja encerrar o atendimento atual? Cance…" at bounding box center [601, 309] width 1203 height 618
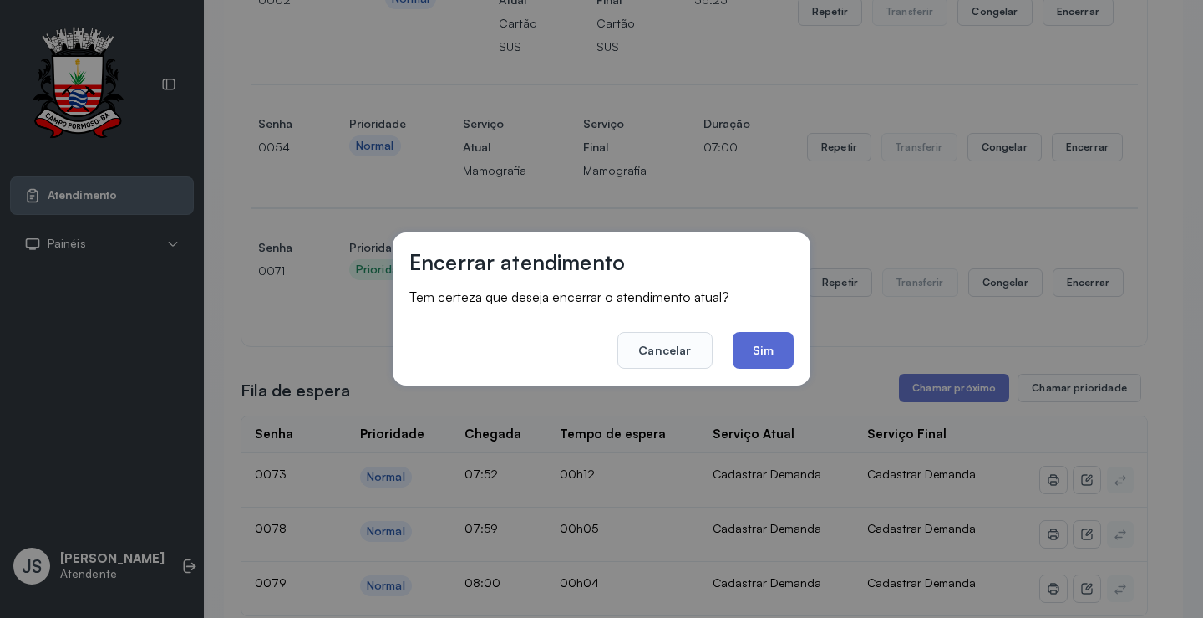
click at [776, 346] on button "Sim" at bounding box center [763, 350] width 61 height 37
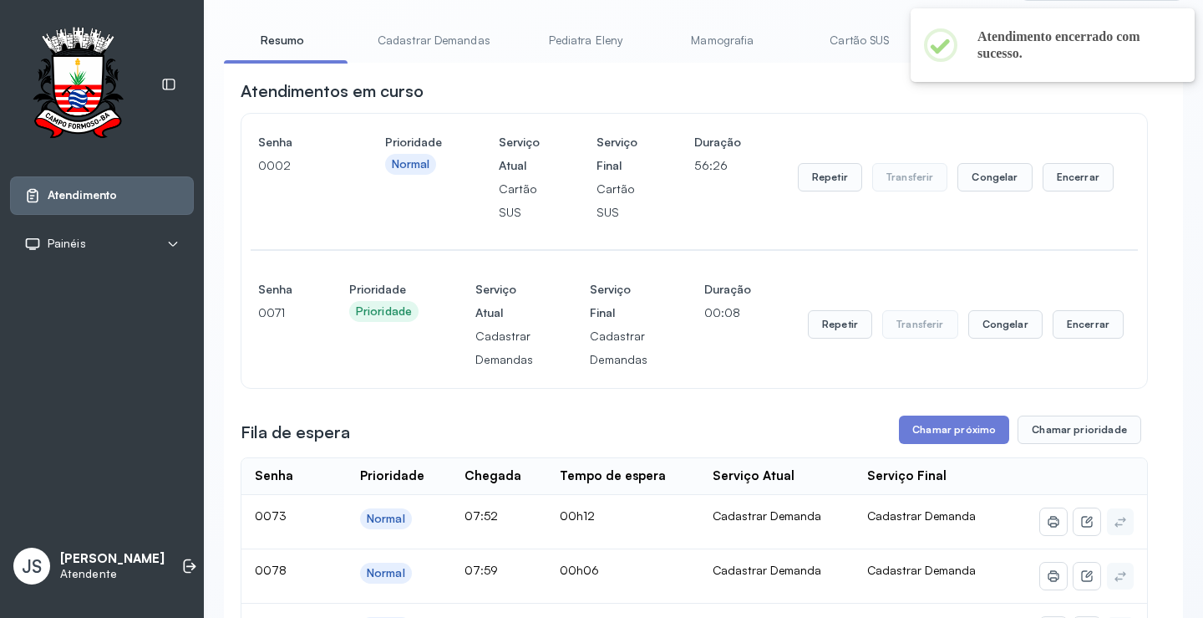
scroll to position [84, 0]
click at [1067, 190] on button "Encerrar" at bounding box center [1078, 179] width 71 height 28
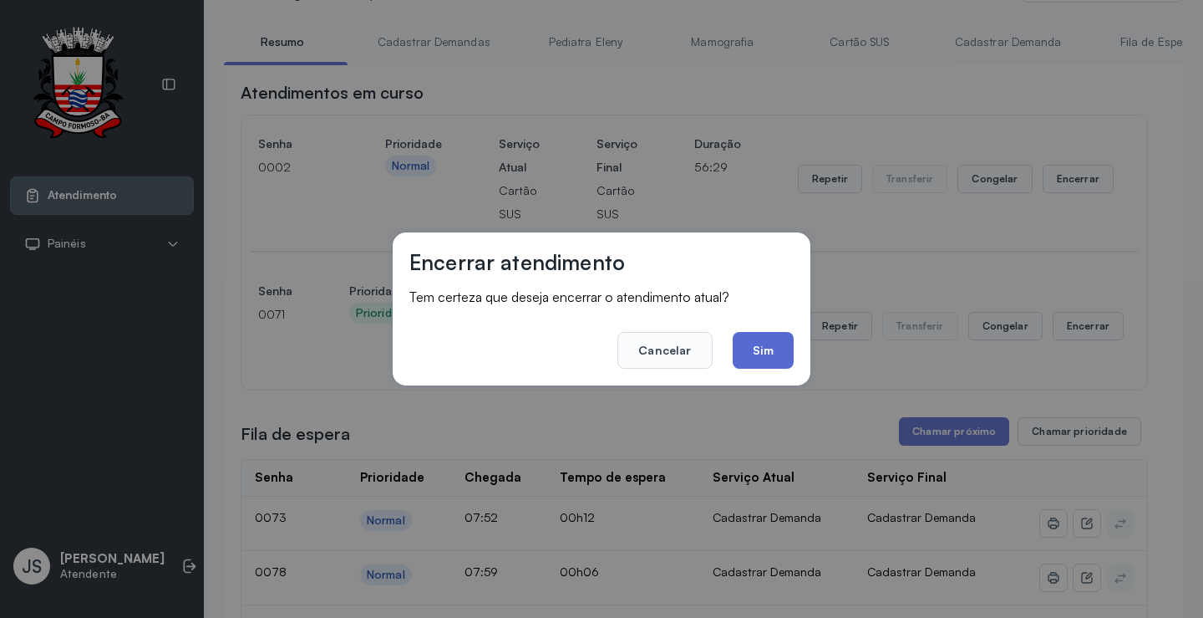
click at [779, 341] on button "Sim" at bounding box center [763, 350] width 61 height 37
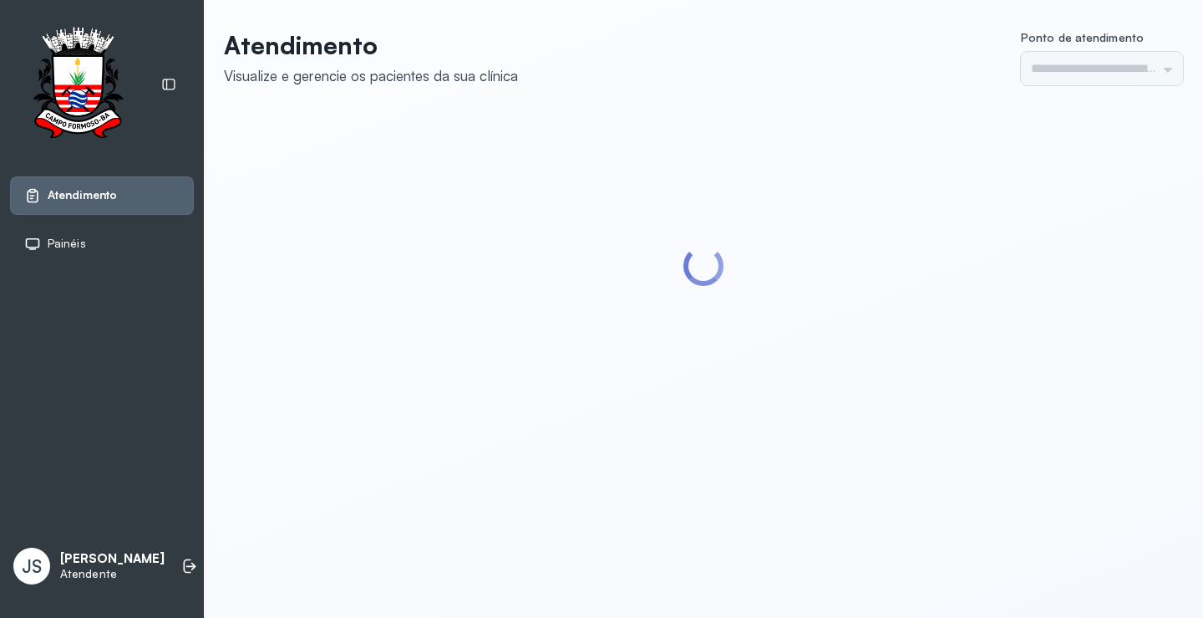
type input "*********"
